Goal: Task Accomplishment & Management: Manage account settings

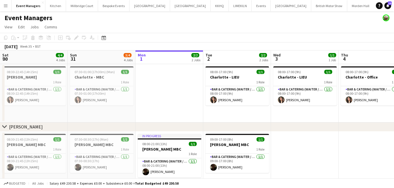
scroll to position [0, 121]
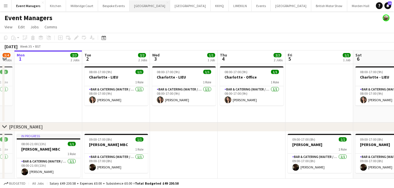
click at [145, 9] on button "[GEOGRAPHIC_DATA] Close" at bounding box center [149, 5] width 40 height 11
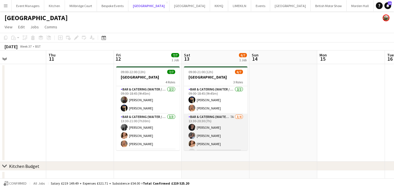
scroll to position [27, 0]
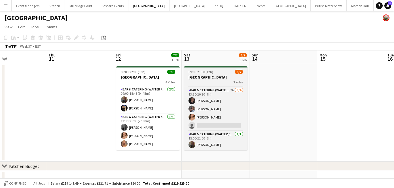
click at [207, 81] on div "3 Roles" at bounding box center [215, 82] width 63 height 5
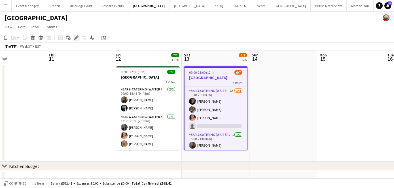
click at [76, 38] on icon at bounding box center [75, 37] width 3 height 3
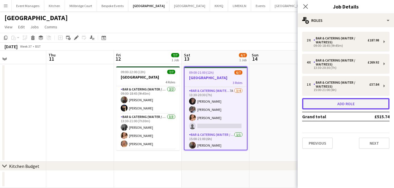
click at [341, 104] on button "Add role" at bounding box center [345, 103] width 87 height 11
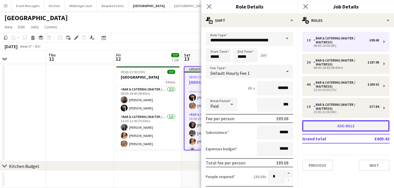
scroll to position [46, 0]
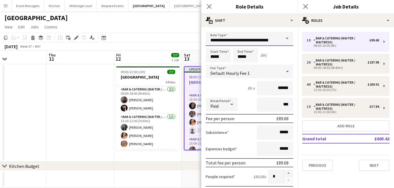
click at [248, 35] on input "**********" at bounding box center [249, 39] width 87 height 14
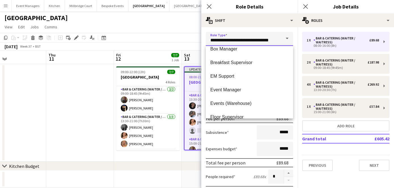
scroll to position [80, 0]
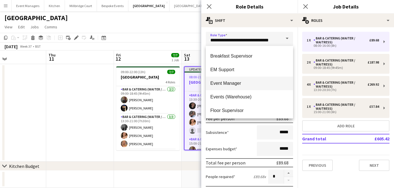
click at [229, 84] on span "Event Manager" at bounding box center [249, 82] width 78 height 5
type input "**********"
type input "*****"
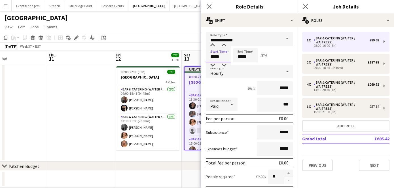
click at [213, 55] on input "*****" at bounding box center [218, 55] width 25 height 14
click at [240, 55] on input "*****" at bounding box center [245, 55] width 25 height 14
click at [240, 47] on div at bounding box center [239, 45] width 11 height 6
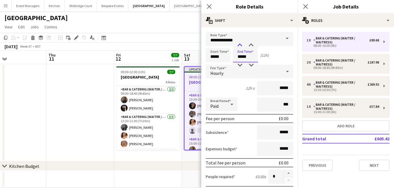
click at [240, 47] on div at bounding box center [239, 45] width 11 height 6
type input "*****"
click at [240, 47] on div at bounding box center [239, 45] width 11 height 6
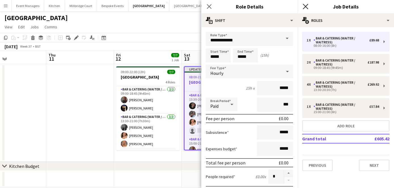
click at [307, 6] on app-icon "Close pop-in" at bounding box center [305, 7] width 8 height 8
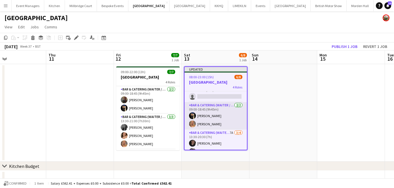
scroll to position [0, 0]
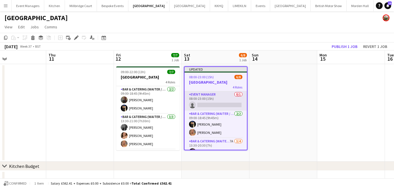
click at [208, 99] on app-card-role "Event Manager 0/1 08:00-23:00 (15h) single-neutral-actions" at bounding box center [215, 100] width 62 height 19
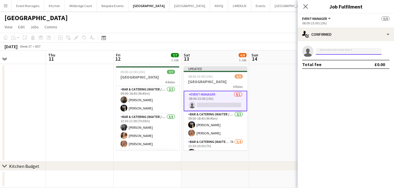
click at [347, 52] on input at bounding box center [348, 51] width 66 height 7
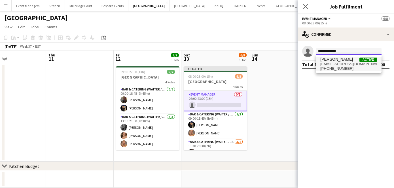
type input "**********"
click at [344, 65] on span "[EMAIL_ADDRESS][DOMAIN_NAME]" at bounding box center [348, 64] width 57 height 5
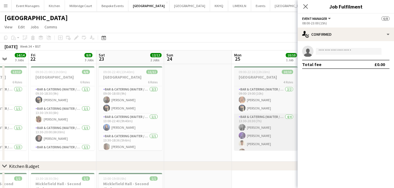
scroll to position [0, 164]
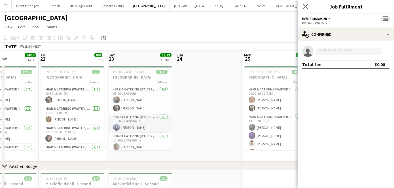
click at [144, 126] on app-card-role "Bar & Catering (Waiter / waitress) [DATE] 13:00-22:40 (9h40m) Poppy [PERSON_NAM…" at bounding box center [139, 123] width 63 height 19
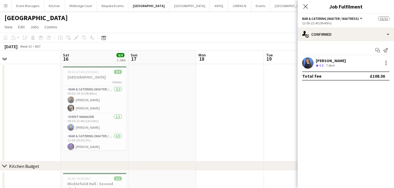
scroll to position [0, 130]
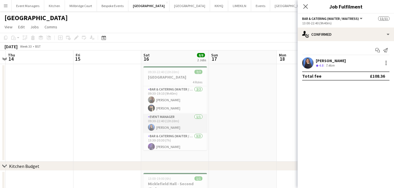
click at [161, 119] on app-card-role "Event Manager [DATE] 09:30-22:40 (13h10m) [PERSON_NAME]" at bounding box center [174, 123] width 63 height 19
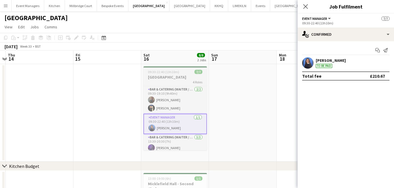
click at [174, 78] on h3 "[GEOGRAPHIC_DATA]" at bounding box center [174, 76] width 63 height 5
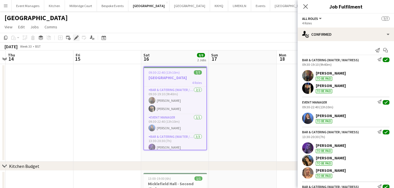
click at [77, 39] on icon "Edit" at bounding box center [76, 37] width 5 height 5
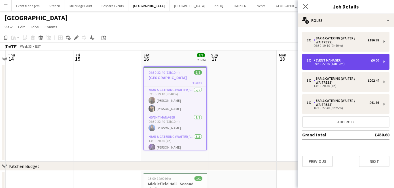
click at [326, 63] on div "09:30-22:40 (13h10m)" at bounding box center [342, 63] width 72 height 3
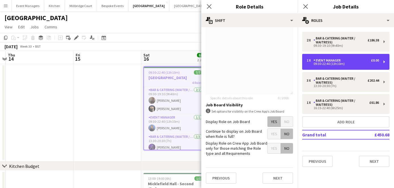
scroll to position [0, 0]
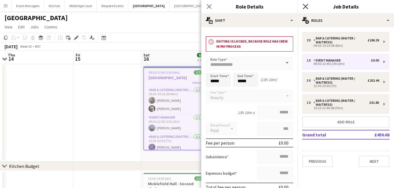
click at [305, 7] on icon "Close pop-in" at bounding box center [304, 6] width 5 height 5
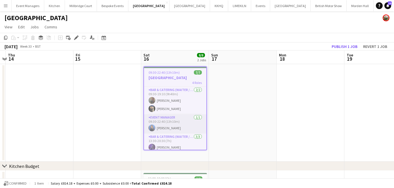
click at [181, 123] on app-card-role "Event Manager [DATE] 09:30-22:40 (13h10m) [PERSON_NAME]" at bounding box center [175, 123] width 62 height 19
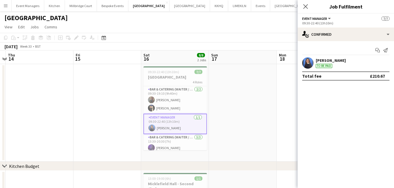
click at [310, 61] on app-user-avatar at bounding box center [307, 62] width 11 height 11
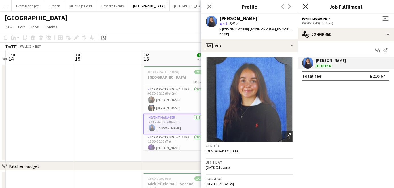
click at [306, 7] on icon at bounding box center [304, 6] width 5 height 5
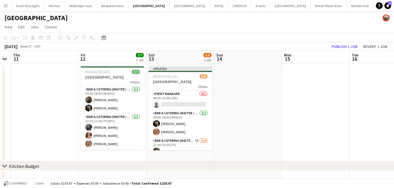
scroll to position [0, 226]
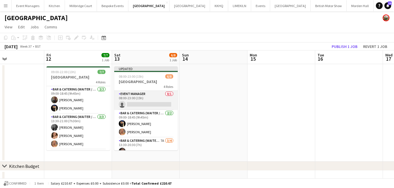
click at [125, 106] on app-card-role "Event Manager 0/1 08:00-23:00 (15h) single-neutral-actions" at bounding box center [145, 100] width 63 height 19
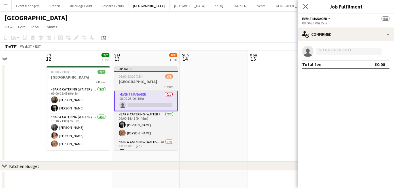
click at [148, 81] on h3 "[GEOGRAPHIC_DATA]" at bounding box center [145, 81] width 63 height 5
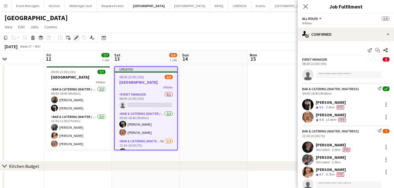
click at [76, 39] on icon "Edit" at bounding box center [76, 37] width 5 height 5
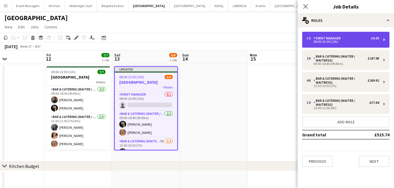
click at [318, 42] on div "08:00-23:00 (15h)" at bounding box center [342, 41] width 72 height 3
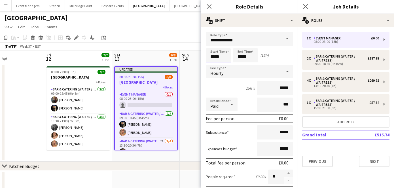
click at [215, 53] on input "*****" at bounding box center [218, 55] width 25 height 14
click at [213, 49] on input "*****" at bounding box center [218, 55] width 25 height 14
type input "*****"
click at [213, 47] on div at bounding box center [212, 45] width 11 height 6
click at [240, 57] on input "*****" at bounding box center [245, 55] width 25 height 14
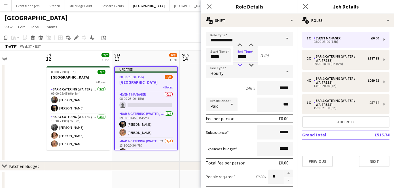
type input "*****"
click at [240, 64] on div at bounding box center [239, 65] width 11 height 6
click at [304, 8] on icon "Close pop-in" at bounding box center [304, 6] width 5 height 5
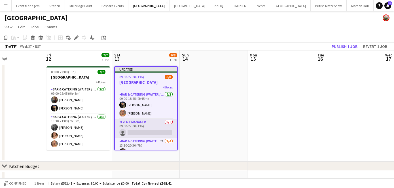
click at [159, 129] on app-card-role "Event Manager 0/1 09:00-22:00 (13h) single-neutral-actions" at bounding box center [146, 128] width 62 height 19
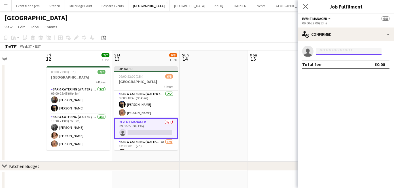
click at [326, 53] on input at bounding box center [348, 51] width 66 height 7
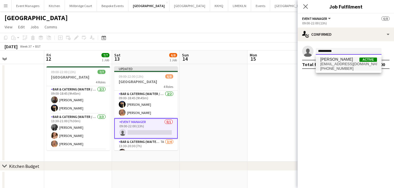
type input "**********"
click at [333, 61] on span "[PERSON_NAME]" at bounding box center [336, 59] width 33 height 5
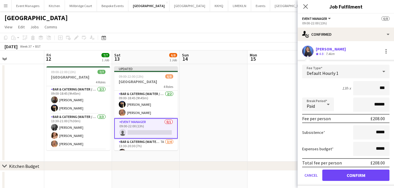
type input "***"
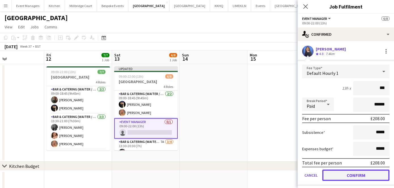
click at [355, 175] on button "Confirm" at bounding box center [355, 174] width 67 height 11
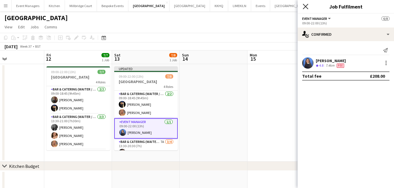
click at [304, 8] on icon "Close pop-in" at bounding box center [304, 6] width 5 height 5
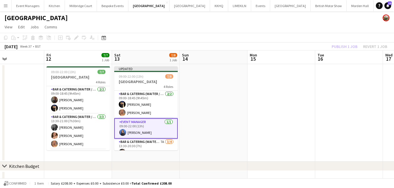
click at [344, 44] on div "Publish 1 job Revert 1 job" at bounding box center [358, 46] width 69 height 7
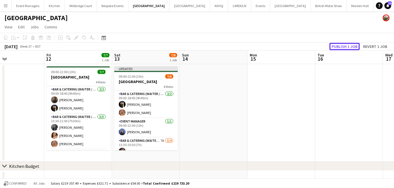
click at [344, 44] on button "Publish 1 job" at bounding box center [344, 46] width 30 height 7
click at [344, 44] on div "Publish 1 job Revert 1 job" at bounding box center [354, 46] width 80 height 7
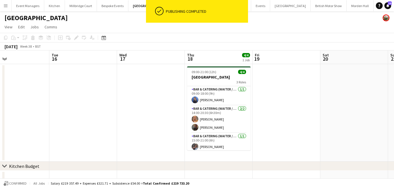
scroll to position [0, 170]
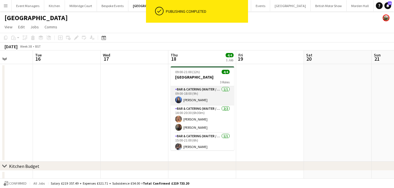
click at [196, 99] on app-card-role "Bar & Catering (Waiter / waitress) [DATE] 09:00-18:00 (9h) [PERSON_NAME]" at bounding box center [201, 95] width 63 height 19
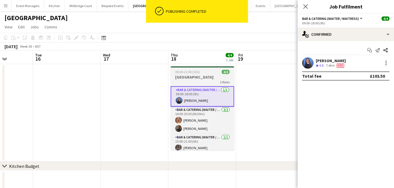
click at [212, 76] on h3 "[GEOGRAPHIC_DATA]" at bounding box center [201, 76] width 63 height 5
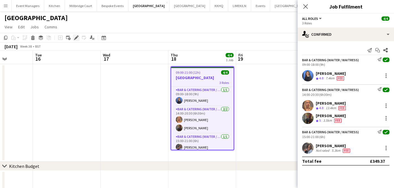
click at [76, 37] on icon at bounding box center [75, 37] width 3 height 3
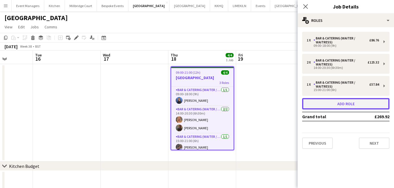
click at [333, 105] on button "Add role" at bounding box center [345, 103] width 87 height 11
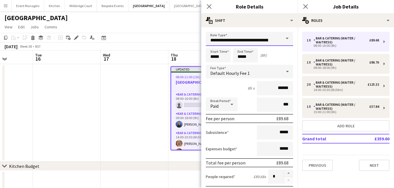
click at [247, 34] on input "**********" at bounding box center [249, 39] width 87 height 14
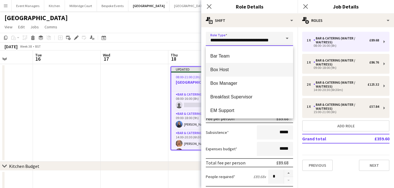
scroll to position [42, 0]
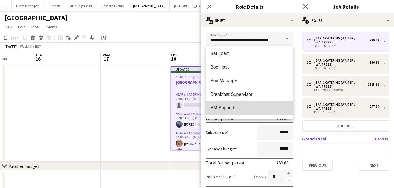
click at [233, 109] on span "EM Support" at bounding box center [249, 107] width 78 height 5
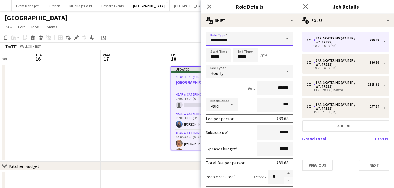
click at [265, 37] on input "**********" at bounding box center [249, 39] width 87 height 14
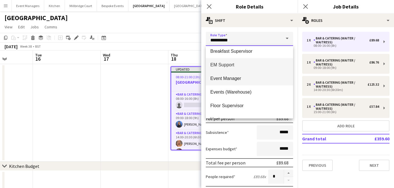
scroll to position [85, 0]
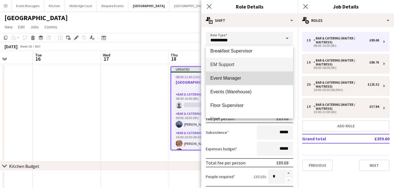
click at [236, 76] on span "Event Manager" at bounding box center [249, 77] width 78 height 5
type input "**********"
type input "*****"
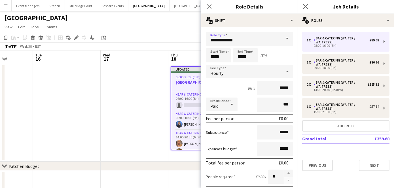
drag, startPoint x: 236, startPoint y: 76, endPoint x: 236, endPoint y: 72, distance: 4.2
click at [236, 74] on div "Hourly" at bounding box center [244, 72] width 76 height 14
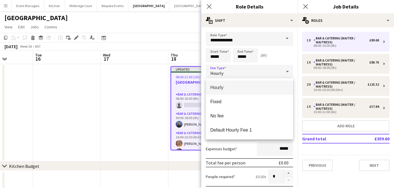
click at [212, 59] on div at bounding box center [197, 94] width 394 height 188
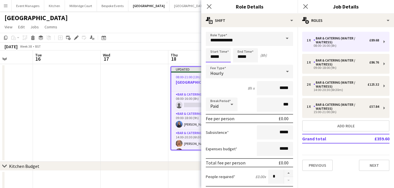
click at [217, 54] on input "*****" at bounding box center [218, 55] width 25 height 14
type input "*****"
click at [212, 47] on div at bounding box center [212, 45] width 11 height 6
click at [245, 59] on input "*****" at bounding box center [245, 55] width 25 height 14
click at [241, 46] on div at bounding box center [239, 45] width 11 height 6
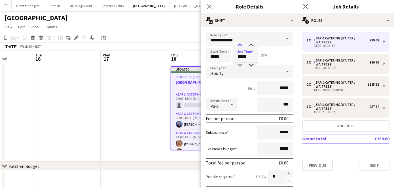
click at [241, 46] on div at bounding box center [239, 45] width 11 height 6
type input "*****"
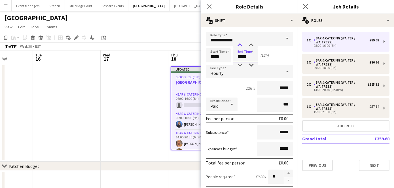
click at [241, 46] on div at bounding box center [239, 45] width 11 height 6
click at [306, 10] on div "Close pop-in" at bounding box center [305, 6] width 16 height 13
click at [306, 8] on icon "Close pop-in" at bounding box center [304, 6] width 5 height 5
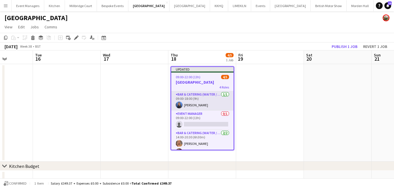
click at [193, 106] on app-card-role "Bar & Catering (Waiter / waitress) [DATE] 09:00-18:00 (9h) [PERSON_NAME]" at bounding box center [202, 100] width 62 height 19
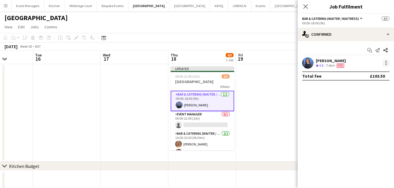
click at [384, 60] on div at bounding box center [385, 62] width 7 height 7
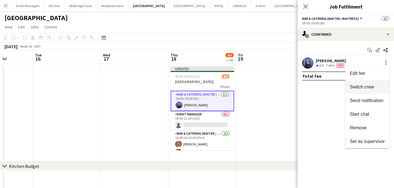
click at [365, 86] on span "Switch crew" at bounding box center [361, 86] width 24 height 5
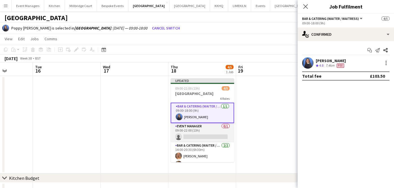
click at [206, 132] on app-card-role "Event Manager 0/1 09:00-22:00 (13h) single-neutral-actions" at bounding box center [201, 132] width 63 height 19
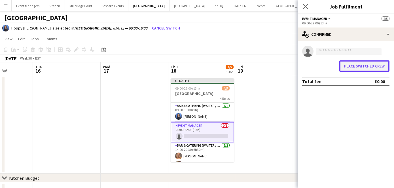
click at [354, 65] on button "Place switched crew" at bounding box center [364, 65] width 50 height 11
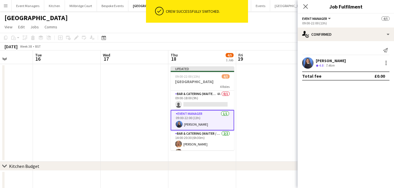
click at [382, 61] on div at bounding box center [385, 62] width 8 height 7
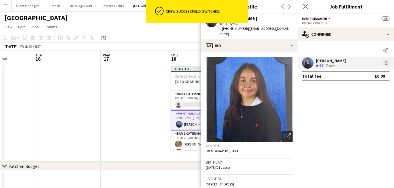
click at [385, 63] on div at bounding box center [385, 62] width 1 height 1
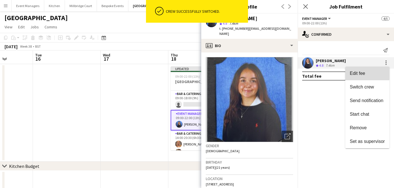
click at [358, 72] on span "Edit fee" at bounding box center [356, 73] width 15 height 5
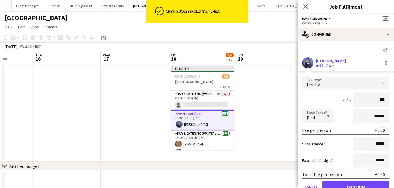
type input "**"
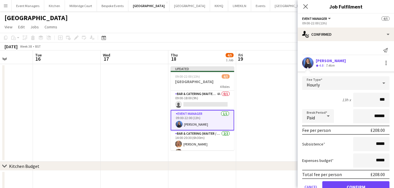
type input "***"
click at [343, 183] on button "Confirm" at bounding box center [355, 186] width 67 height 11
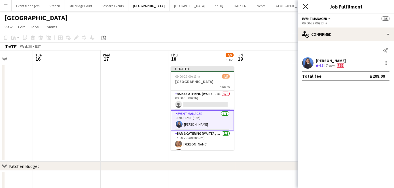
click at [305, 6] on icon at bounding box center [304, 6] width 5 height 5
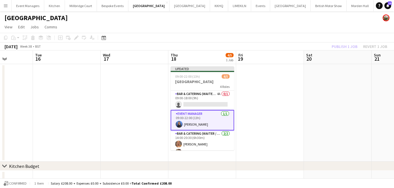
click at [346, 47] on div "Publish 1 job Revert 1 job" at bounding box center [358, 46] width 69 height 7
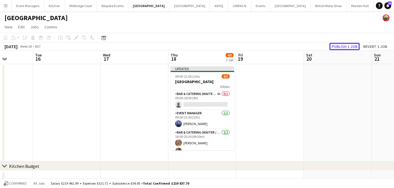
click at [346, 47] on button "Publish 1 job" at bounding box center [344, 46] width 30 height 7
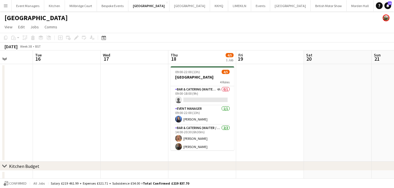
scroll to position [3, 0]
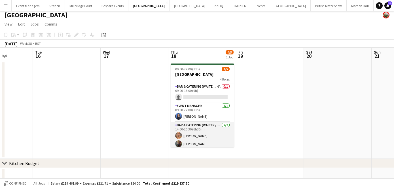
click at [197, 137] on app-card-role "Bar & Catering (Waiter / waitress) [DATE] 14:00-20:30 (6h30m) [PERSON_NAME] [PE…" at bounding box center [201, 135] width 63 height 27
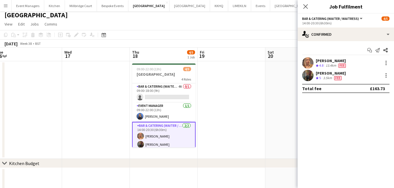
scroll to position [0, 214]
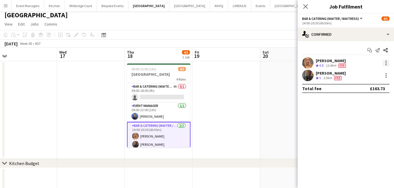
click at [386, 65] on div at bounding box center [385, 62] width 7 height 7
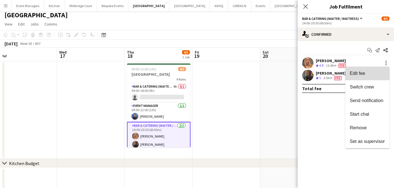
click at [369, 73] on span "Edit fee" at bounding box center [366, 73] width 35 height 5
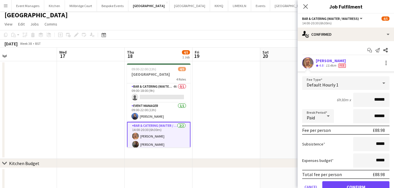
scroll to position [38, 0]
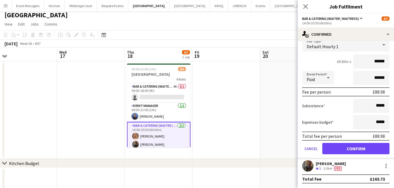
click at [310, 162] on app-user-avatar at bounding box center [307, 165] width 11 height 11
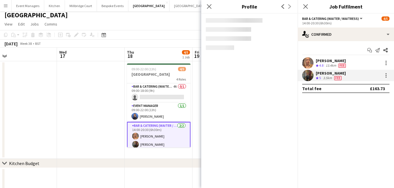
scroll to position [0, 0]
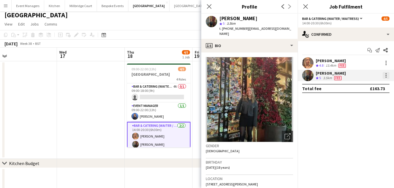
click at [385, 76] on div at bounding box center [385, 75] width 7 height 7
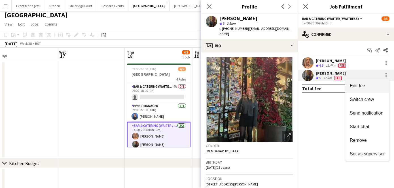
click at [365, 87] on span "Edit fee" at bounding box center [366, 85] width 35 height 5
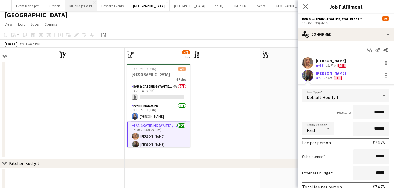
click at [73, 4] on button "[GEOGRAPHIC_DATA]" at bounding box center [81, 5] width 32 height 11
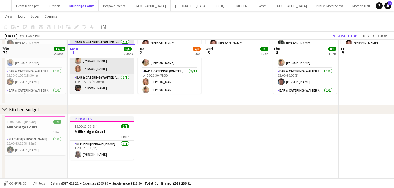
scroll to position [61, 0]
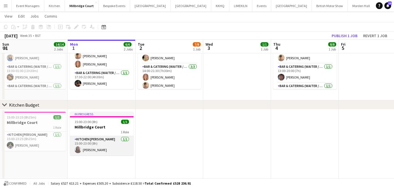
click at [104, 150] on app-card-role "Kitchen [PERSON_NAME] [DATE] 15:00-23:00 (8h) [PERSON_NAME]" at bounding box center [101, 145] width 63 height 19
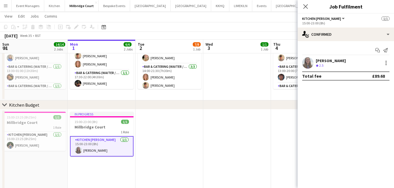
click at [311, 58] on app-user-avatar at bounding box center [307, 62] width 11 height 11
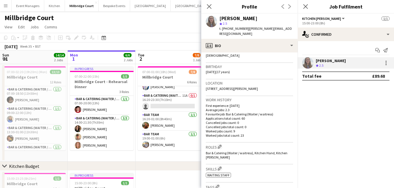
scroll to position [264, 0]
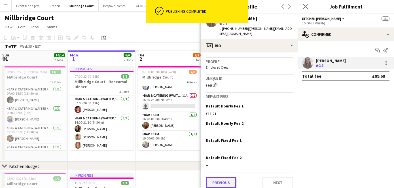
click at [219, 177] on button "Previous" at bounding box center [221, 182] width 31 height 11
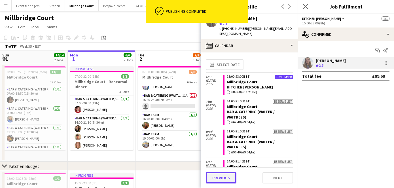
click at [223, 174] on button "Previous" at bounding box center [221, 177] width 31 height 11
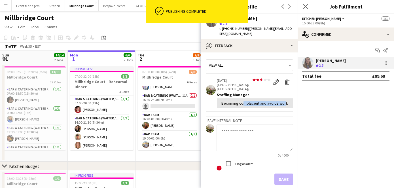
drag, startPoint x: 240, startPoint y: 95, endPoint x: 282, endPoint y: 94, distance: 41.9
click at [282, 100] on div "Becoming complacent and avoids work" at bounding box center [254, 102] width 67 height 5
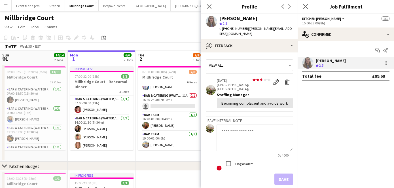
click at [239, 100] on div "Becoming complacent and avoids work" at bounding box center [254, 102] width 67 height 5
drag, startPoint x: 221, startPoint y: 93, endPoint x: 285, endPoint y: 95, distance: 63.4
click at [285, 100] on div "Becoming complacent and avoids work" at bounding box center [254, 102] width 67 height 5
click at [287, 100] on div "Becoming complacent and avoids work" at bounding box center [254, 102] width 67 height 5
drag, startPoint x: 286, startPoint y: 94, endPoint x: 221, endPoint y: 94, distance: 64.8
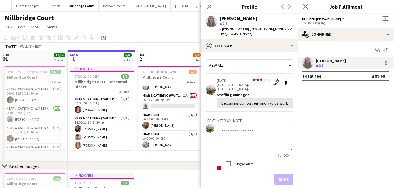
click at [221, 100] on div "Becoming complacent and avoids work" at bounding box center [254, 102] width 67 height 5
click at [239, 98] on div "Becoming complacent and avoids work" at bounding box center [255, 103] width 76 height 10
drag, startPoint x: 217, startPoint y: 75, endPoint x: 236, endPoint y: 75, distance: 19.3
click at [236, 78] on p "[DATE]" at bounding box center [244, 80] width 54 height 4
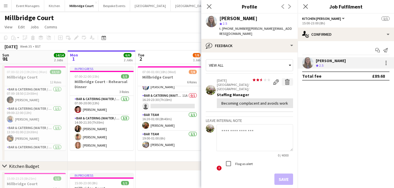
click at [286, 79] on app-icon "Delete feedback" at bounding box center [287, 82] width 6 height 6
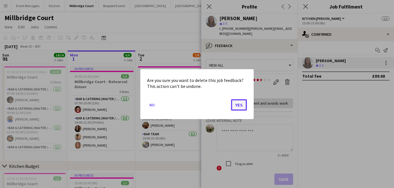
click at [232, 105] on button "Yes" at bounding box center [239, 104] width 16 height 11
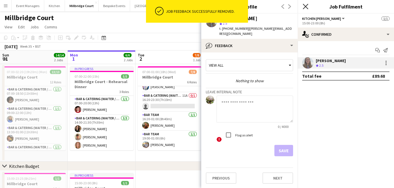
click at [307, 8] on icon "Close pop-in" at bounding box center [304, 6] width 5 height 5
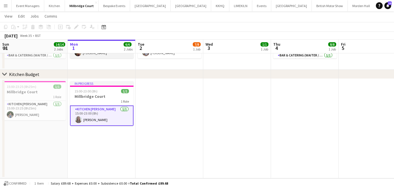
scroll to position [84, 0]
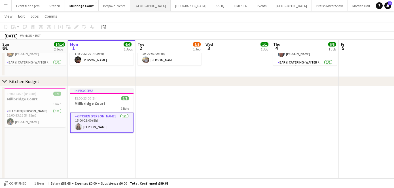
click at [145, 10] on button "[GEOGRAPHIC_DATA] Close" at bounding box center [150, 5] width 40 height 11
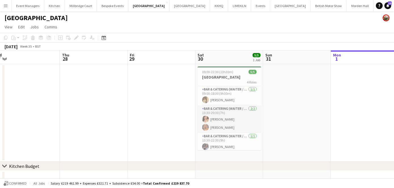
click at [216, 123] on app-card-role "Bar & Catering (Waiter / waitress) [DATE] 13:30-20:30 (7h) [PERSON_NAME] [PERSO…" at bounding box center [228, 118] width 63 height 27
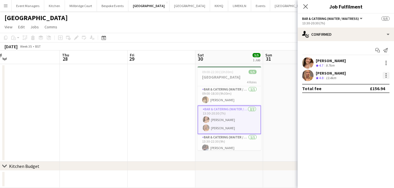
click at [384, 75] on div at bounding box center [385, 75] width 7 height 7
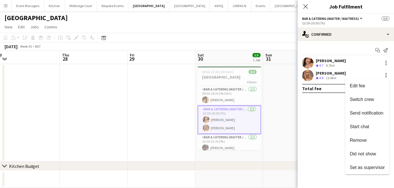
click at [357, 66] on div at bounding box center [197, 94] width 394 height 188
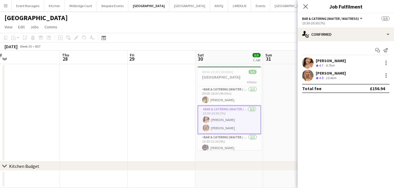
click at [381, 64] on div at bounding box center [385, 62] width 8 height 7
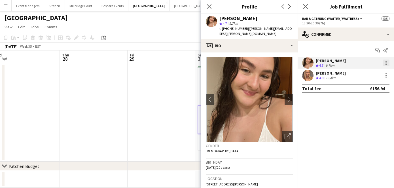
click at [385, 63] on div at bounding box center [385, 62] width 7 height 7
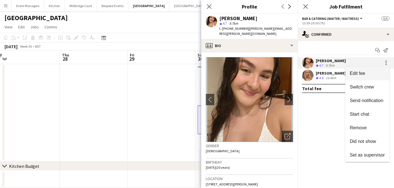
click at [370, 74] on span "Edit fee" at bounding box center [366, 73] width 35 height 5
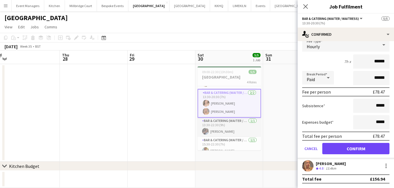
scroll to position [20, 0]
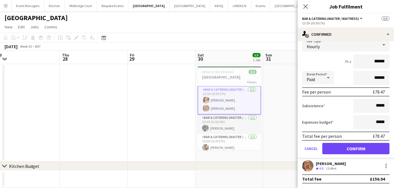
click at [211, 129] on app-card-role "Bar & Catering (Waiter / waitress) [DATE] 13:30-22:30 (9h) [PERSON_NAME]" at bounding box center [228, 123] width 63 height 19
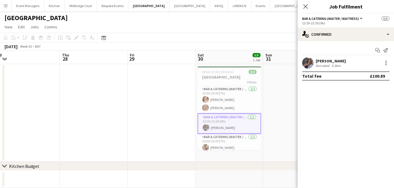
scroll to position [19, 0]
click at [208, 141] on app-card-role "Bar & Catering (Waiter / waitress) [DATE] 15:30-22:30 (7h) [PERSON_NAME]" at bounding box center [228, 143] width 63 height 19
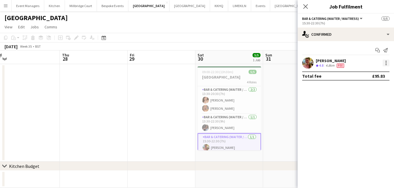
click at [388, 65] on div at bounding box center [385, 62] width 7 height 7
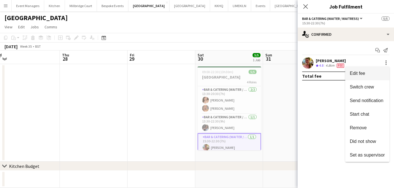
click at [366, 72] on span "Edit fee" at bounding box center [366, 73] width 35 height 5
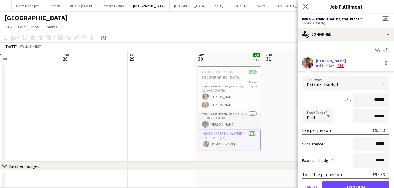
scroll to position [0, 0]
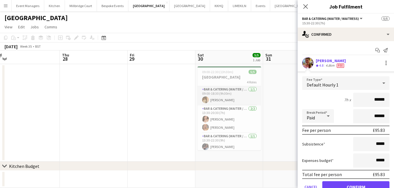
click at [213, 100] on app-card-role "Bar & Catering (Waiter / waitress) [DATE] 09:00-18:30 (9h30m) [PERSON_NAME]" at bounding box center [228, 95] width 63 height 19
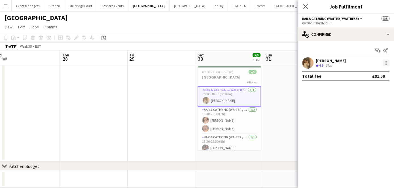
click at [383, 64] on div at bounding box center [385, 62] width 7 height 7
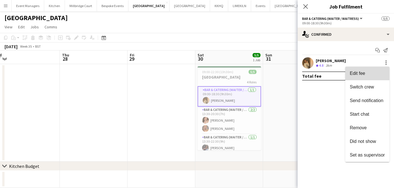
click at [371, 78] on button "Edit fee" at bounding box center [367, 74] width 44 height 14
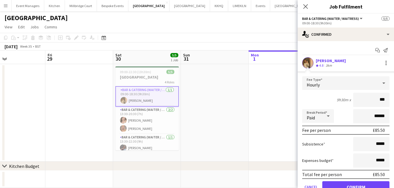
type input "**"
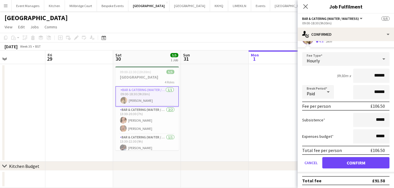
type input "******"
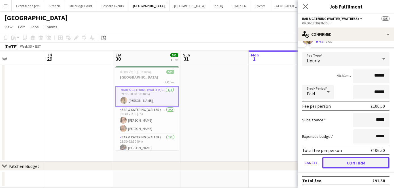
click at [358, 160] on button "Confirm" at bounding box center [355, 162] width 67 height 11
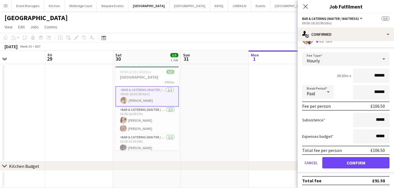
scroll to position [0, 0]
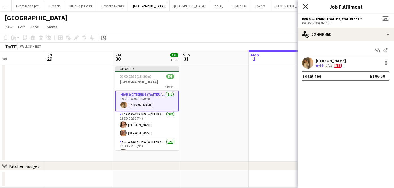
click at [307, 5] on icon "Close pop-in" at bounding box center [304, 6] width 5 height 5
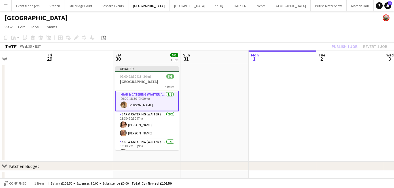
click at [336, 48] on div "Publish 1 job Revert 1 job" at bounding box center [358, 46] width 69 height 7
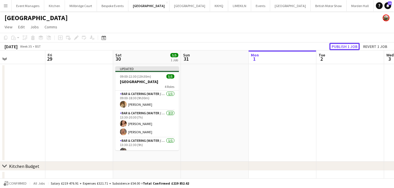
click at [336, 48] on button "Publish 1 job" at bounding box center [344, 46] width 30 height 7
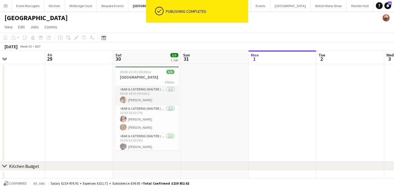
click at [132, 102] on app-card-role "Bar & Catering (Waiter / waitress) [DATE] 09:00-18:30 (9h30m) [PERSON_NAME]" at bounding box center [146, 95] width 63 height 19
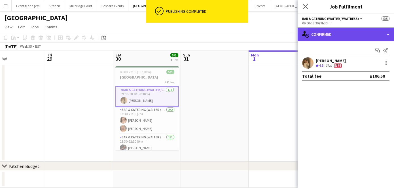
click at [329, 33] on div "single-neutral-actions-check-2 Confirmed" at bounding box center [345, 34] width 96 height 14
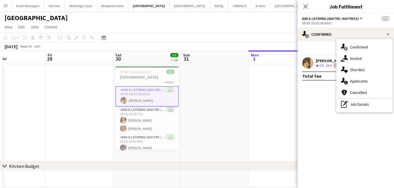
click at [311, 94] on mat-expansion-panel "check Confirmed Start chat Send notification [PERSON_NAME] Crew rating 4.8 3km …" at bounding box center [345, 114] width 96 height 147
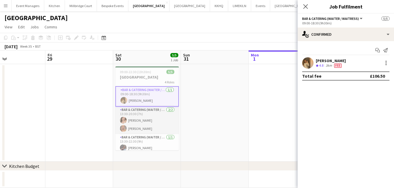
click at [134, 124] on app-card-role "Bar & Catering (Waiter / waitress) [DATE] 13:30-20:30 (7h) [PERSON_NAME] [PERSO…" at bounding box center [146, 119] width 63 height 27
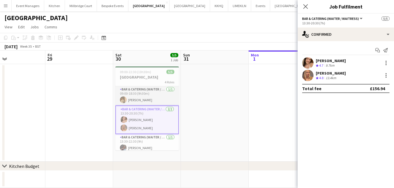
click at [136, 101] on app-card-role "Bar & Catering (Waiter / waitress) [DATE] 09:00-18:30 (9h30m) [PERSON_NAME]" at bounding box center [146, 95] width 63 height 19
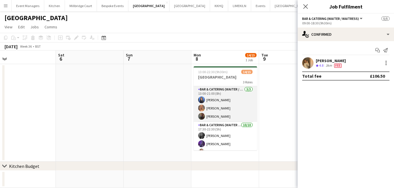
scroll to position [0, 230]
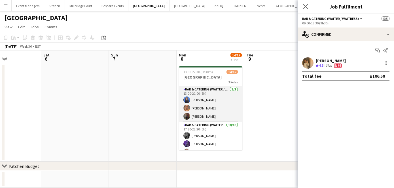
click at [200, 107] on app-card-role "Bar & Catering (Waiter / waitress) [DATE] 13:00-21:00 (8h) [PERSON_NAME] Vane […" at bounding box center [210, 104] width 63 height 36
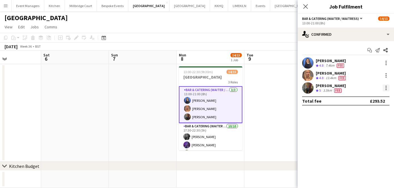
click at [385, 89] on div at bounding box center [385, 89] width 1 height 1
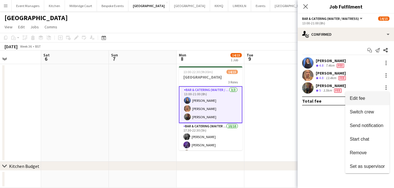
click at [375, 96] on span "Edit fee" at bounding box center [366, 98] width 35 height 5
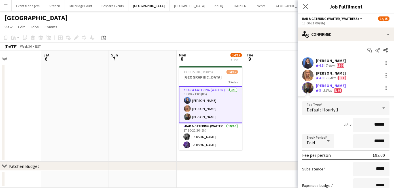
click at [303, 89] on app-user-avatar at bounding box center [307, 87] width 11 height 11
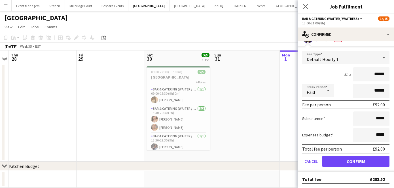
scroll to position [0, 127]
click at [178, 116] on app-card-role "Bar & Catering (Waiter / waitress) [DATE] 13:30-20:30 (7h) [PERSON_NAME] [PERSO…" at bounding box center [177, 118] width 63 height 27
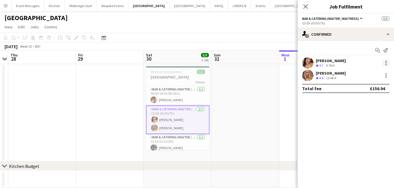
click at [387, 63] on div at bounding box center [385, 62] width 7 height 7
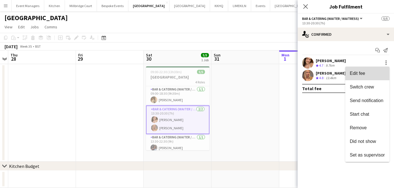
click at [375, 75] on span "Edit fee" at bounding box center [366, 73] width 35 height 5
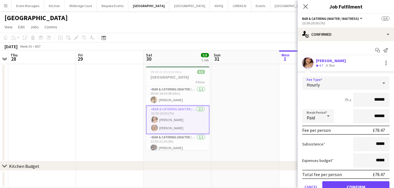
click at [356, 88] on div "Hourly" at bounding box center [340, 83] width 76 height 14
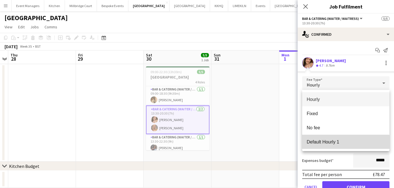
click at [338, 143] on span "Default Hourly 1" at bounding box center [345, 141] width 78 height 5
type input "******"
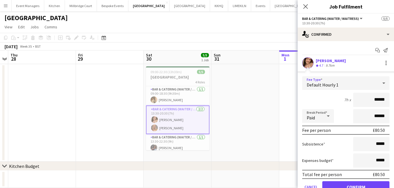
click at [346, 112] on div "Break Period Paid ******" at bounding box center [345, 116] width 87 height 14
click at [343, 184] on button "Confirm" at bounding box center [355, 186] width 67 height 11
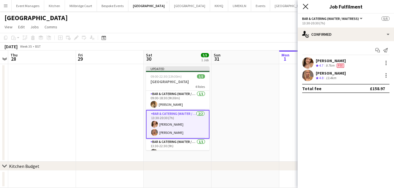
click at [305, 8] on icon "Close pop-in" at bounding box center [304, 6] width 5 height 5
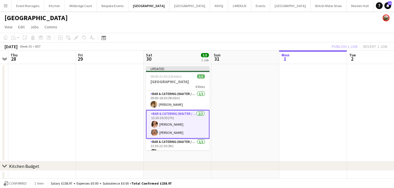
click at [341, 45] on div "Publish 1 job Revert 1 job" at bounding box center [358, 46] width 69 height 7
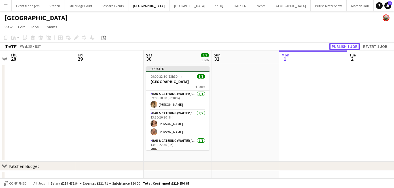
click at [341, 45] on button "Publish 1 job" at bounding box center [344, 46] width 30 height 7
